Goal: Navigation & Orientation: Find specific page/section

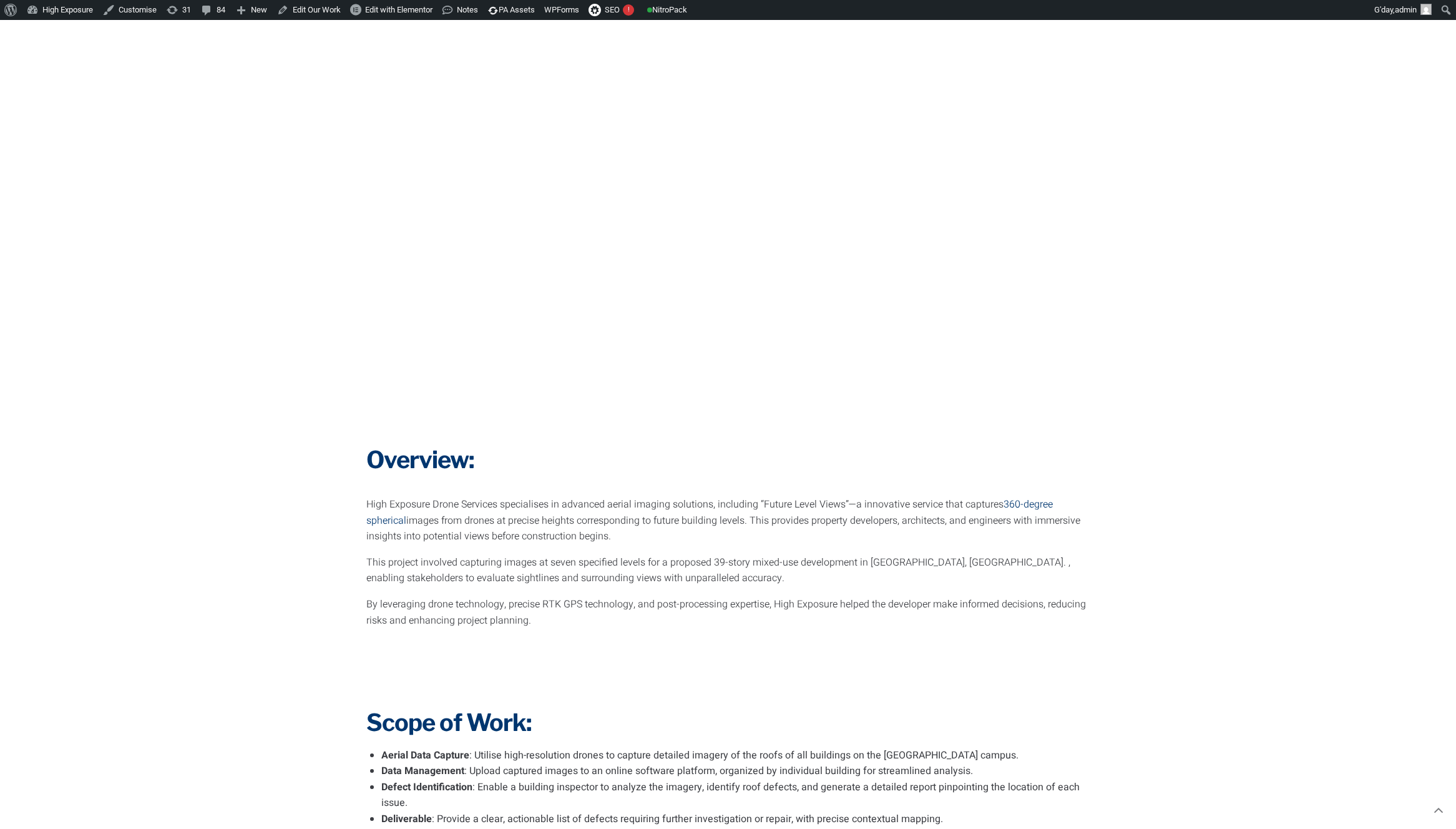
scroll to position [282, 0]
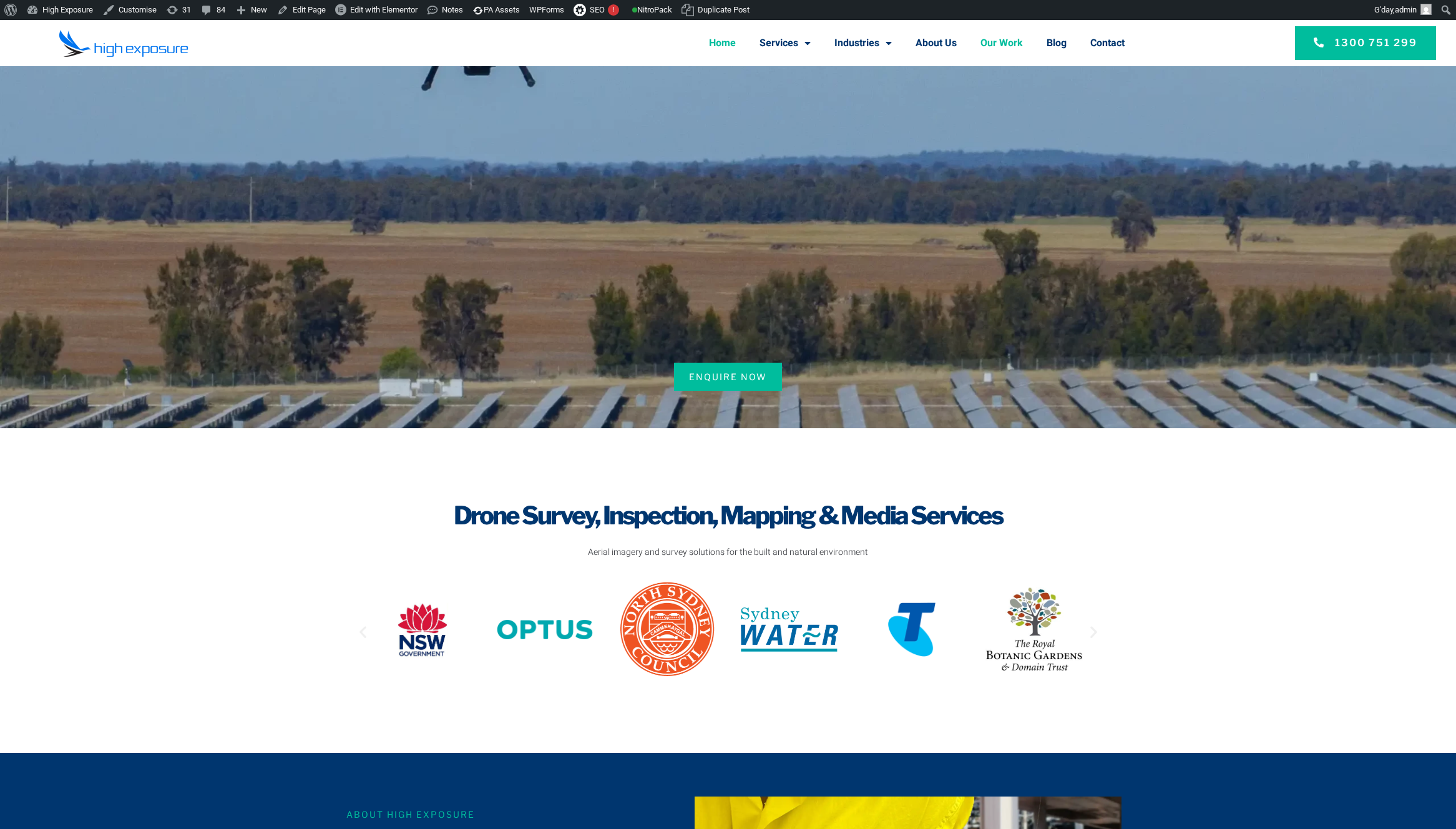
click at [1003, 41] on link "Our Work" at bounding box center [1001, 43] width 42 height 33
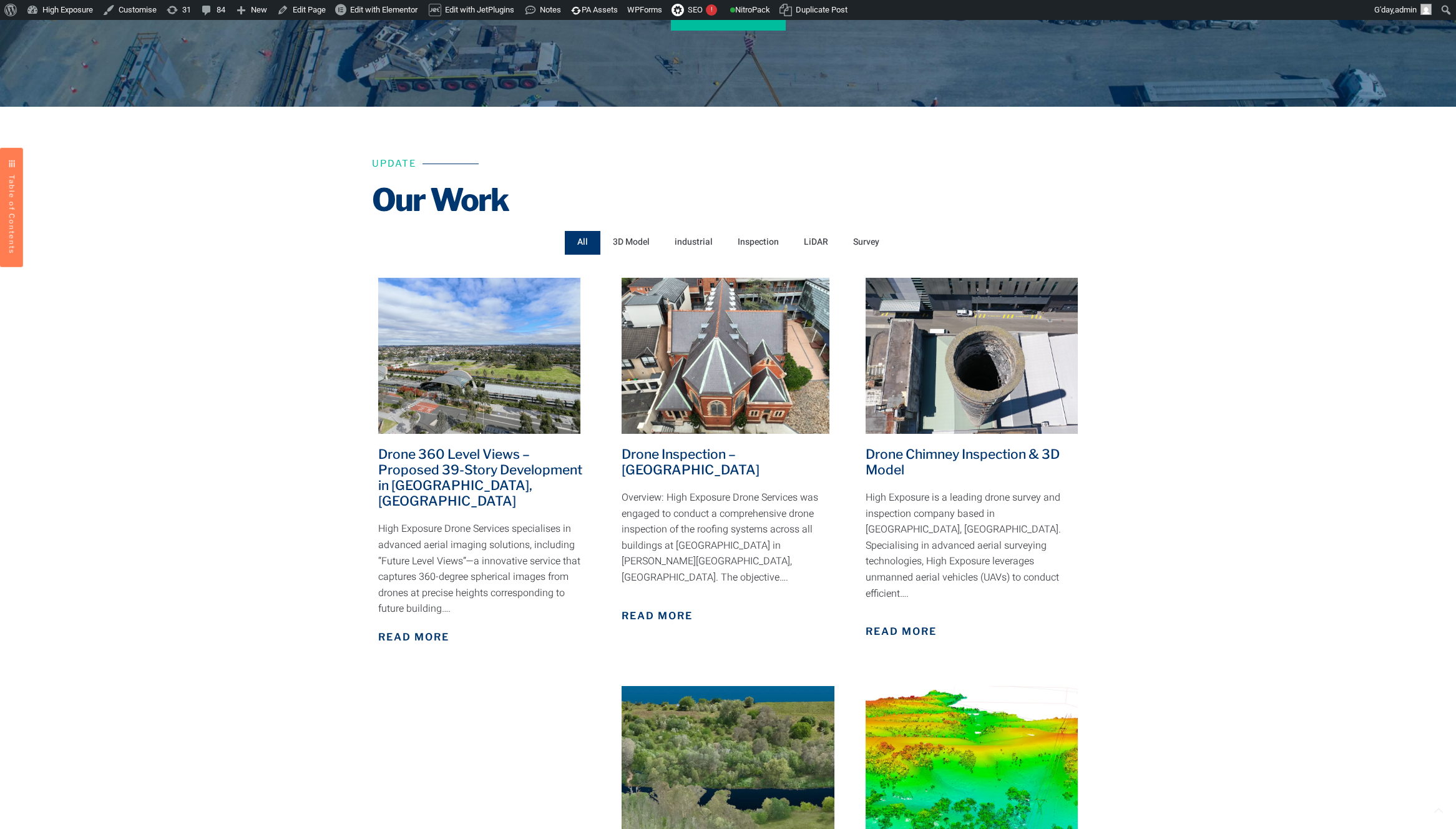
scroll to position [343, 0]
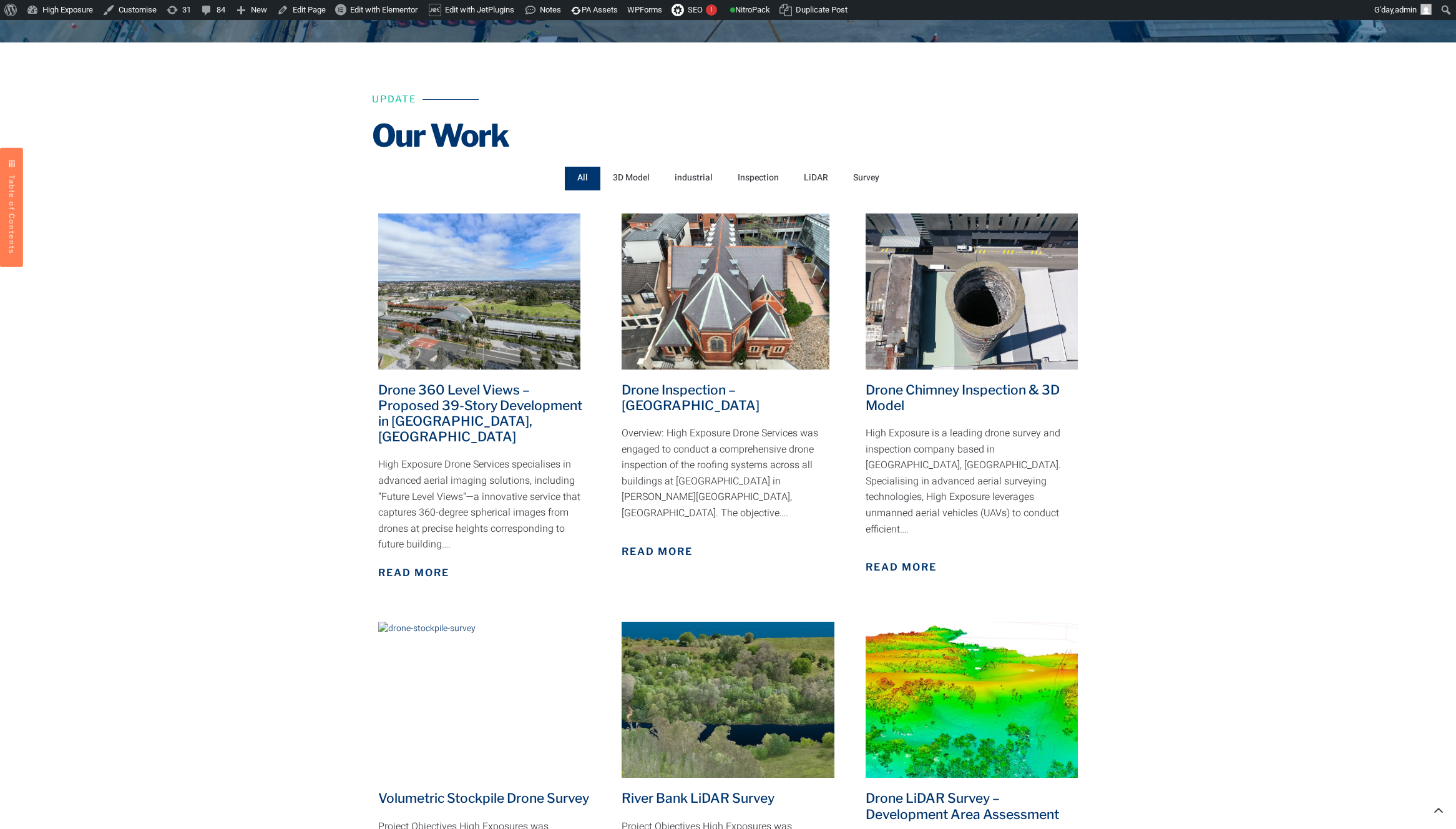
click at [250, 249] on div "Our Work Our Work Enquire Now Update Our Work Our Work All 3D Model industrial …" at bounding box center [728, 823] width 1456 height 2163
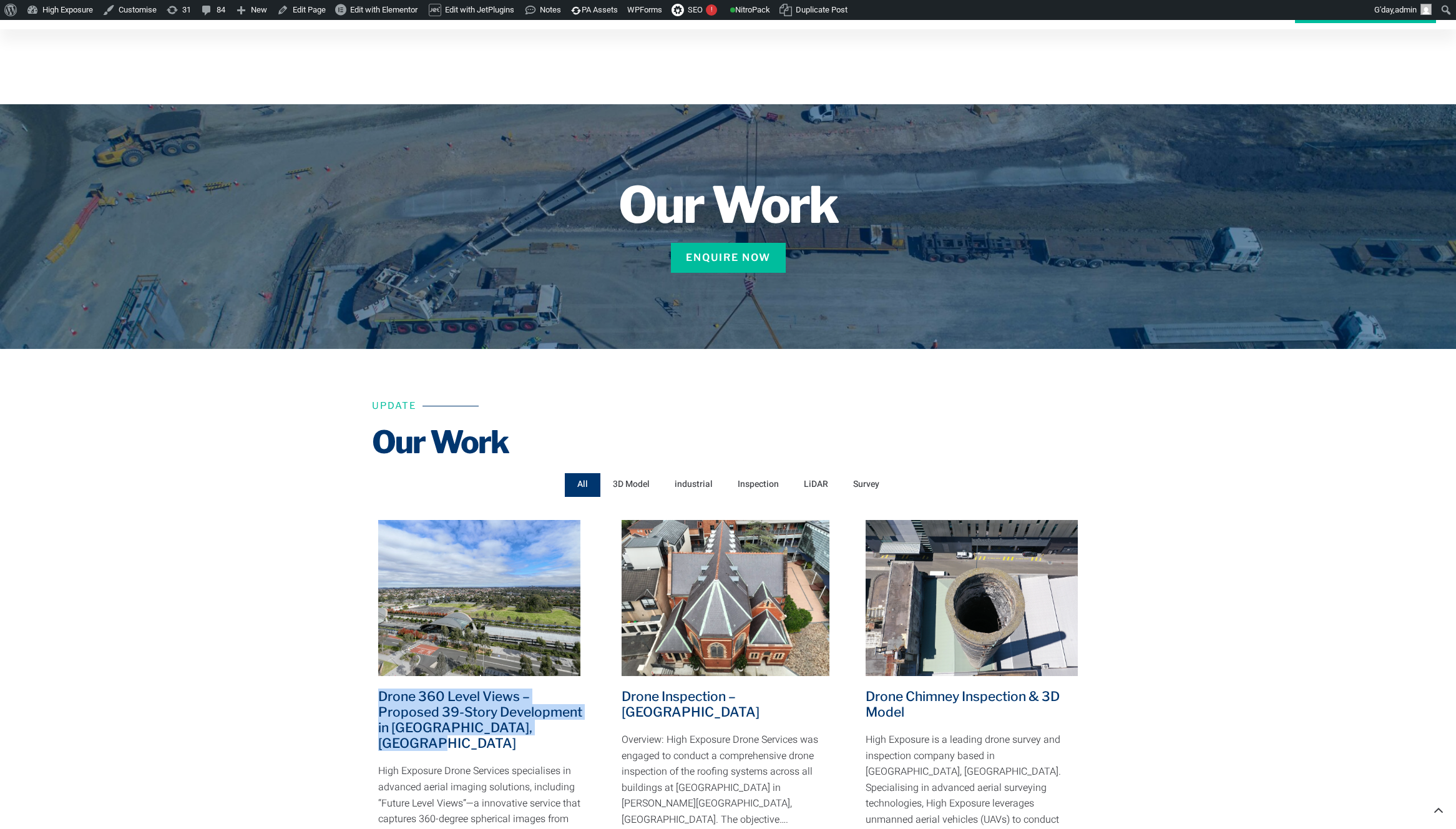
scroll to position [0, 0]
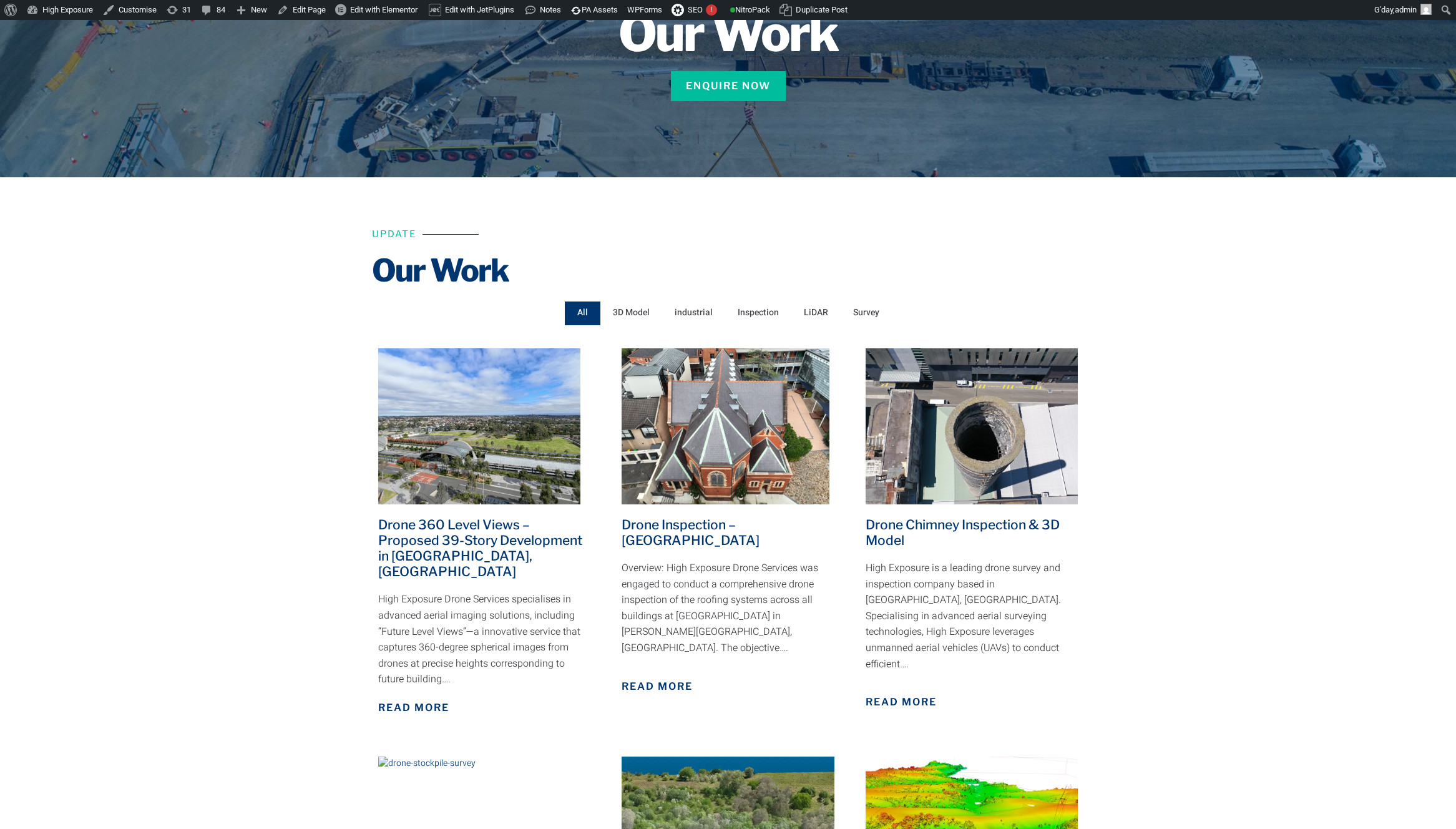
scroll to position [272, 0]
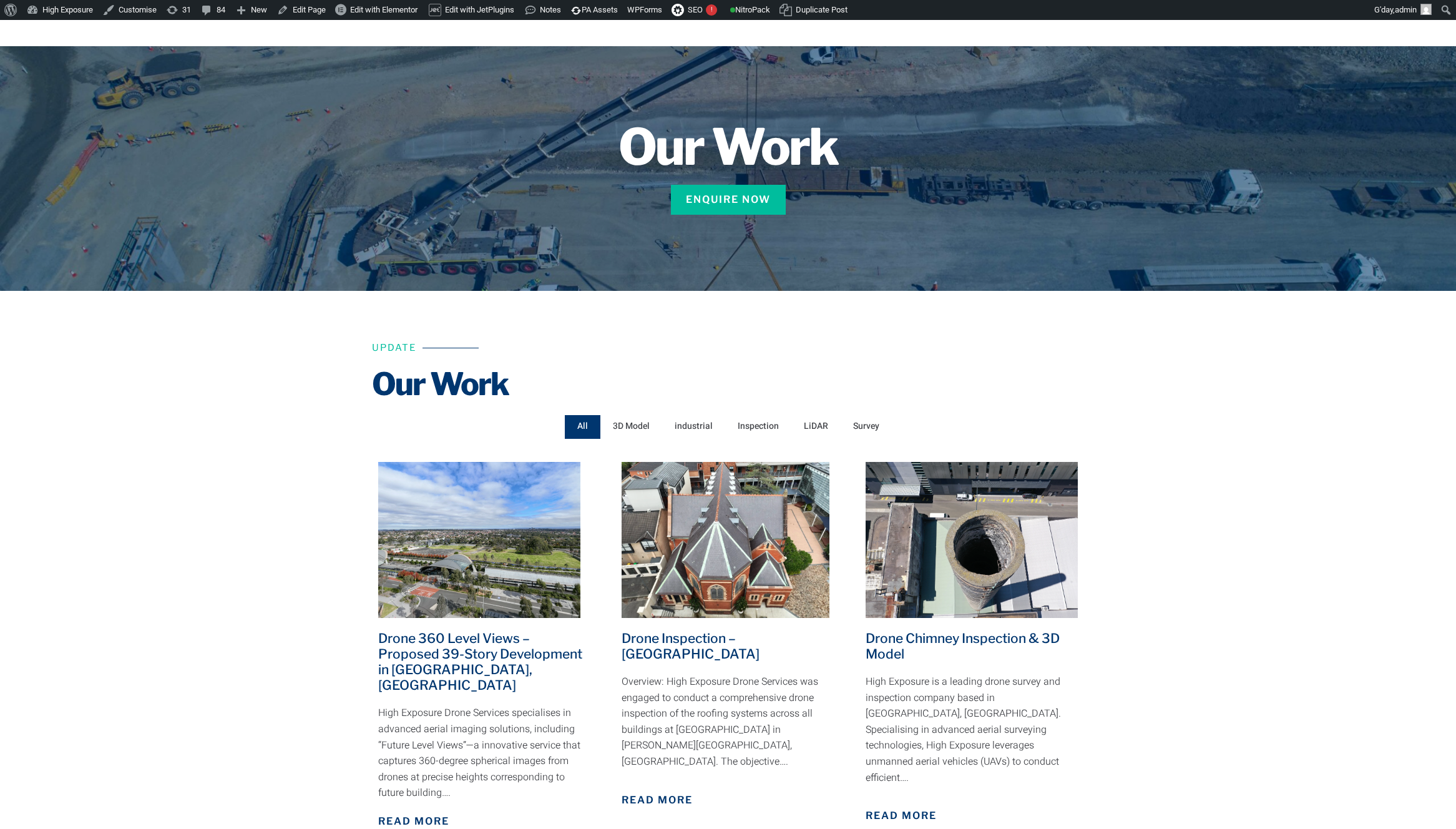
scroll to position [0, 0]
